Goal: Communication & Community: Answer question/provide support

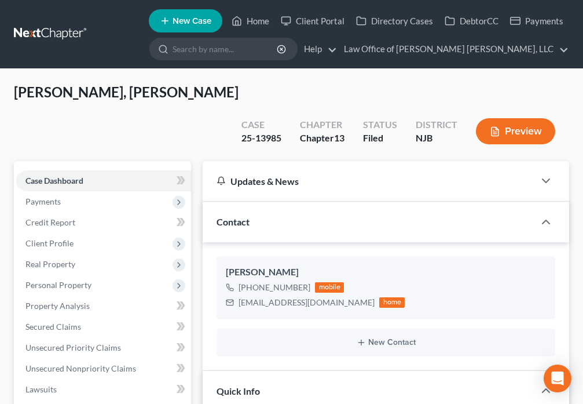
select select "10"
select select "0"
click at [244, 24] on link "Home" at bounding box center [250, 20] width 49 height 21
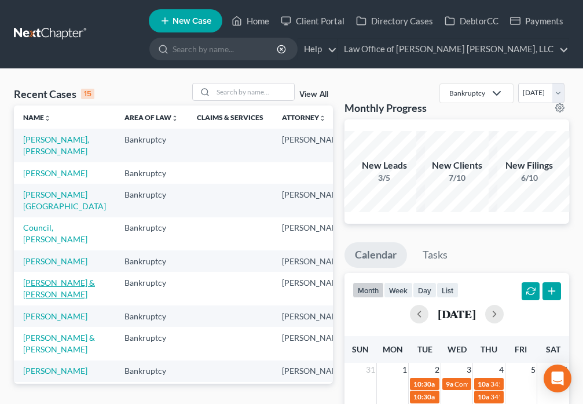
click at [42, 299] on link "Henderson, Louis & Jessica" at bounding box center [59, 287] width 72 height 21
select select "4"
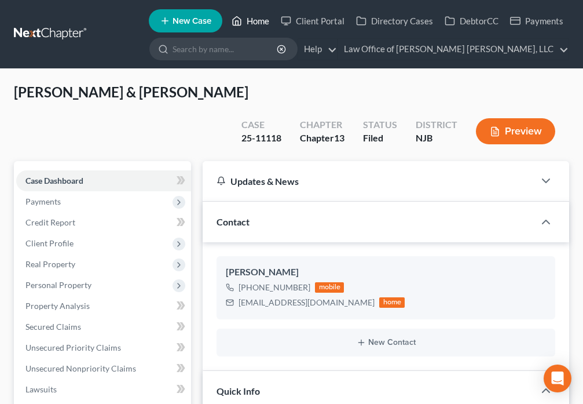
click at [244, 21] on link "Home" at bounding box center [250, 20] width 49 height 21
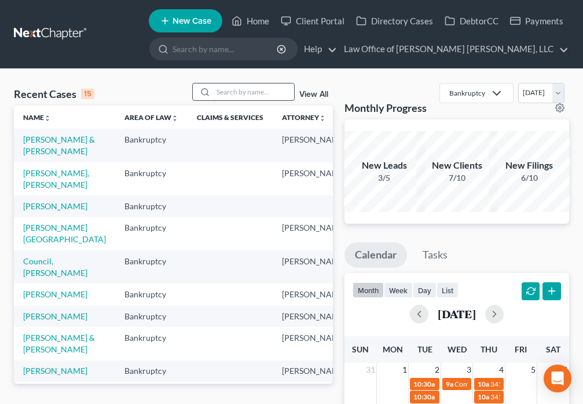
click at [250, 90] on input "search" at bounding box center [253, 91] width 81 height 17
type input "Watson"
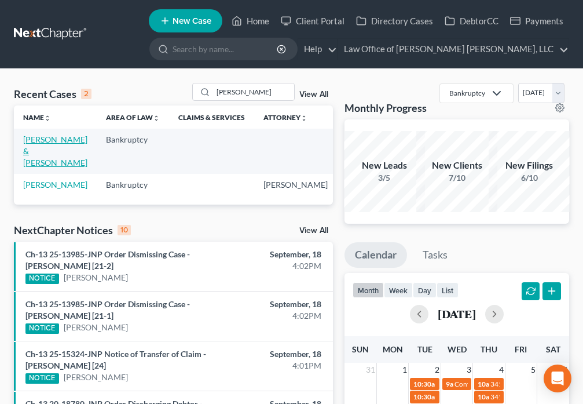
click at [33, 159] on link "Watson, Robert & Desiree" at bounding box center [55, 150] width 64 height 33
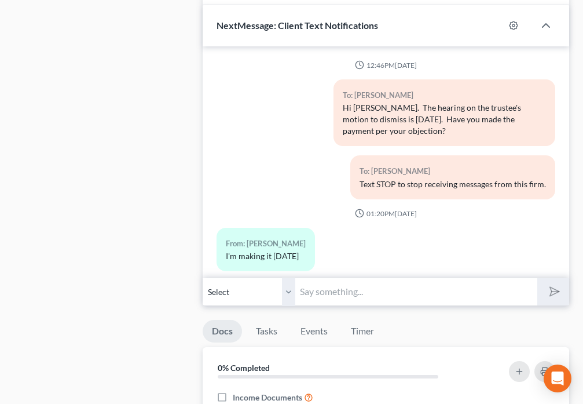
scroll to position [1529, 0]
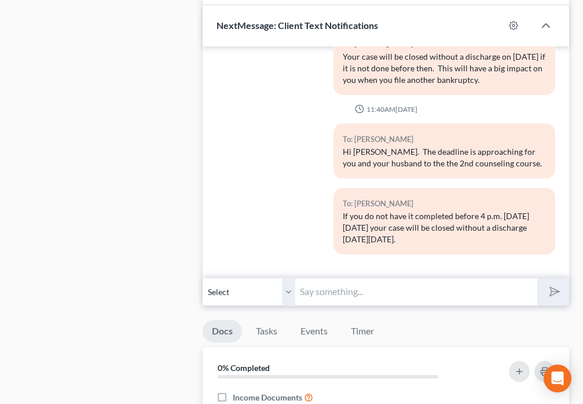
click at [324, 277] on input "text" at bounding box center [415, 291] width 241 height 28
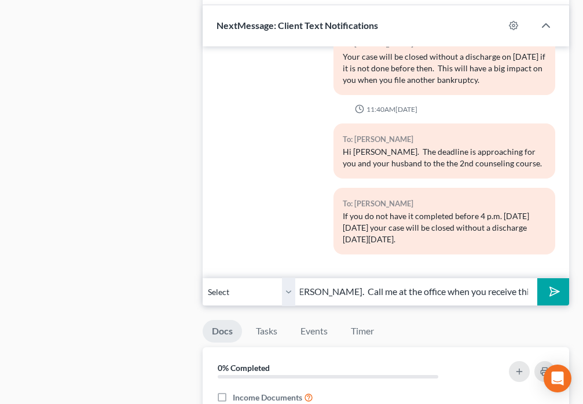
scroll to position [0, 28]
type input "Hi Desiree. Call me at the office when you receive this message."
click at [545, 278] on button "submit" at bounding box center [553, 291] width 32 height 27
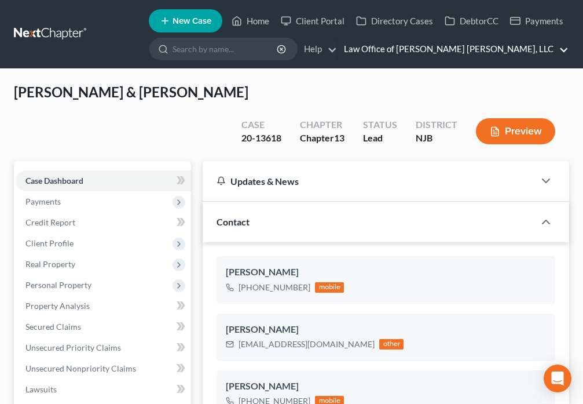
click at [554, 50] on link "Law Office of David Paul Daniels, LLC" at bounding box center [453, 49] width 230 height 21
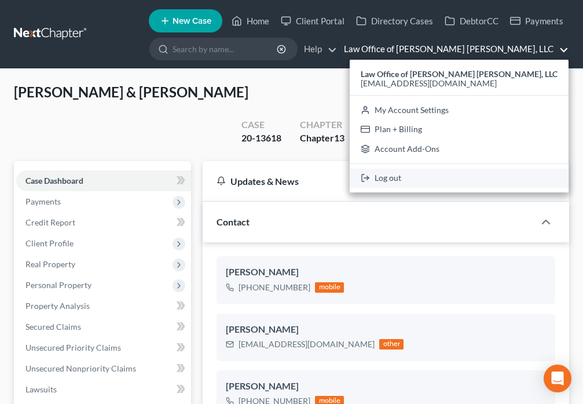
click at [438, 180] on link "Log out" at bounding box center [459, 178] width 219 height 20
